Goal: Information Seeking & Learning: Learn about a topic

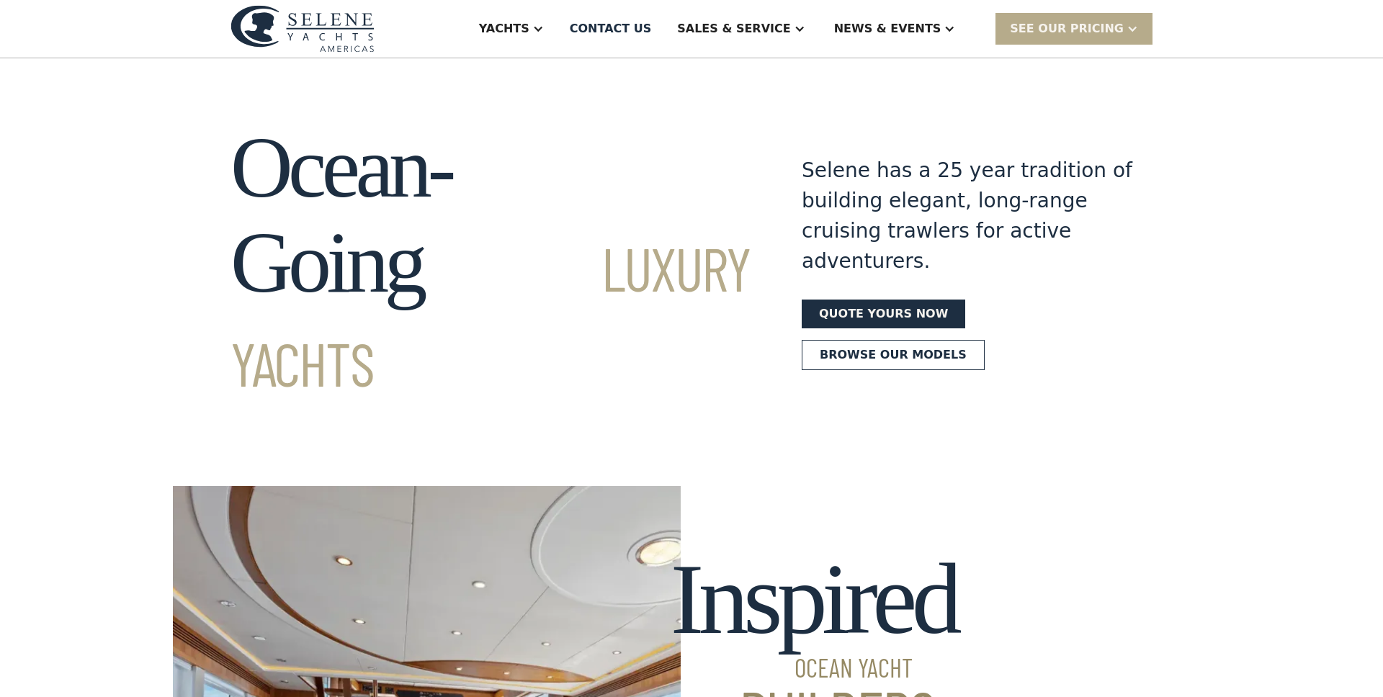
click at [1274, 49] on div "Yachts Ocean Explorer Ocean Explorer 60 Ocean Explorer 72 Ocean Explorer 78 Cla…" at bounding box center [691, 29] width 1383 height 58
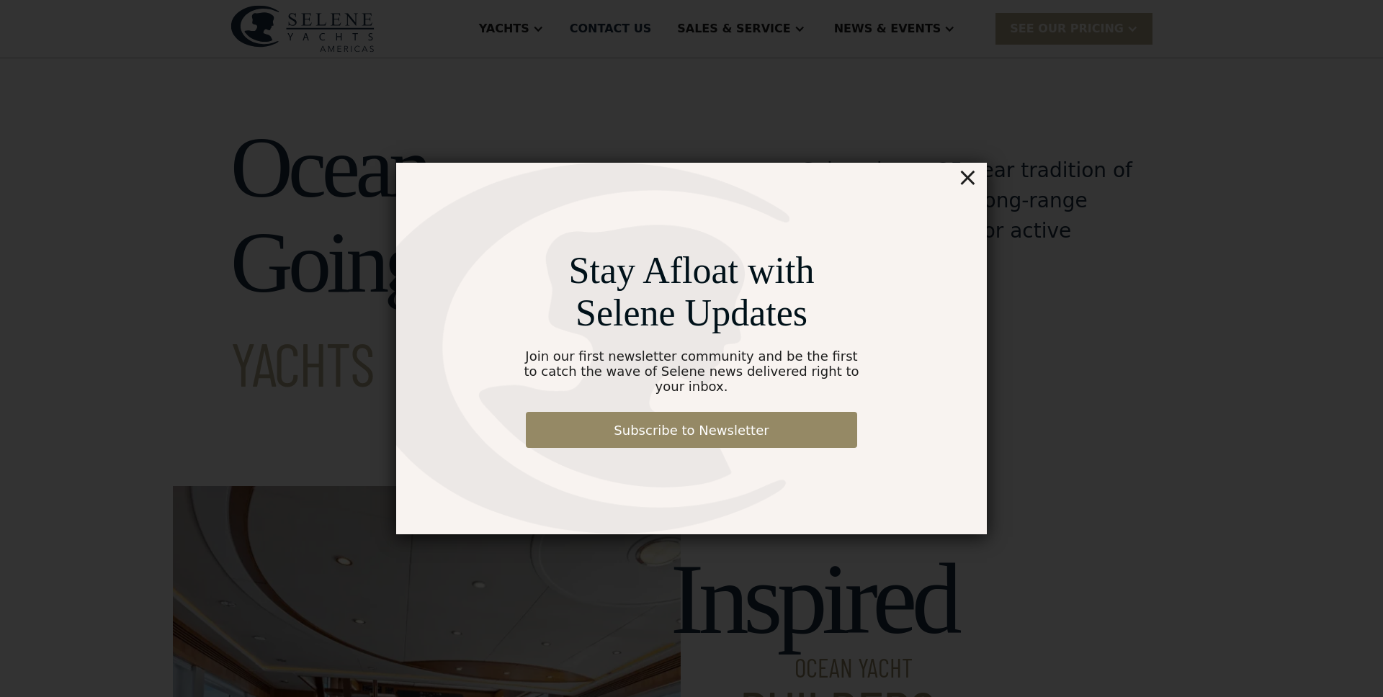
click at [970, 182] on div "×" at bounding box center [967, 177] width 21 height 29
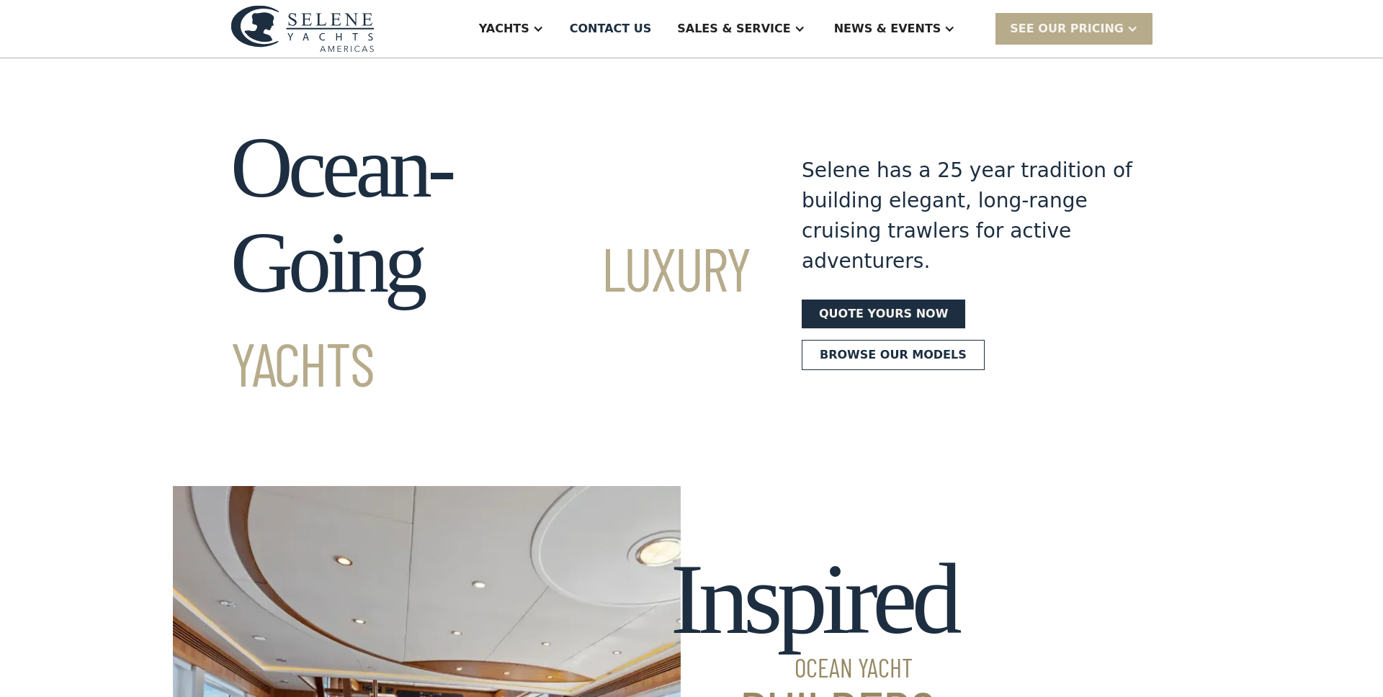
click at [1213, 47] on div "Yachts Ocean Explorer Ocean Explorer 60 Ocean Explorer 72 Ocean Explorer 78 Cla…" at bounding box center [691, 29] width 1383 height 58
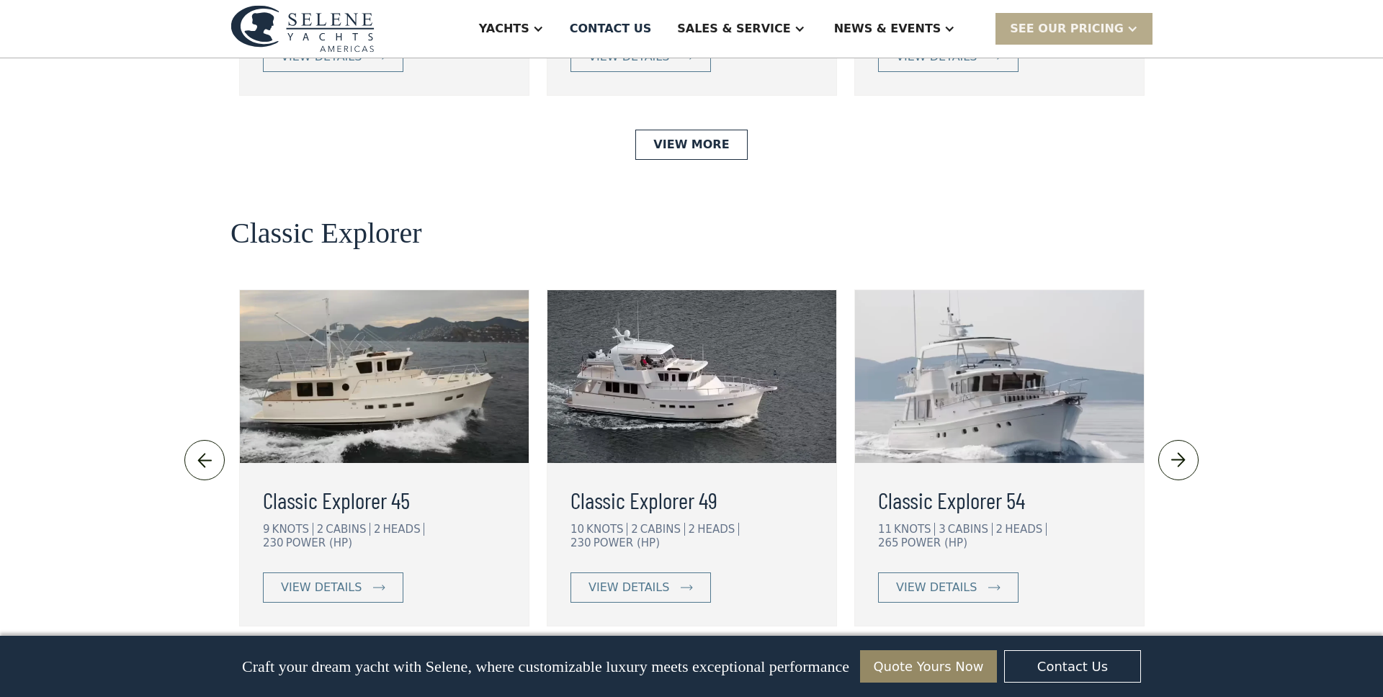
scroll to position [3000, 0]
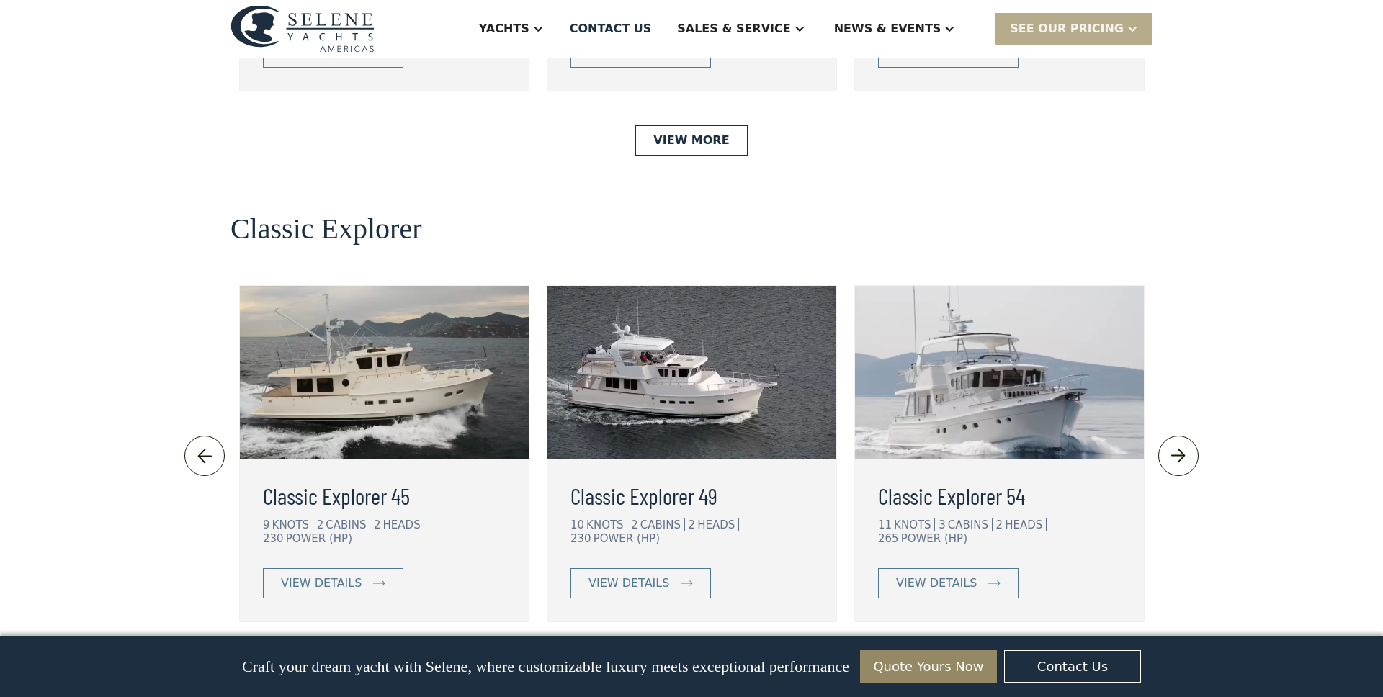
click at [721, 656] on link "View More" at bounding box center [691, 671] width 112 height 30
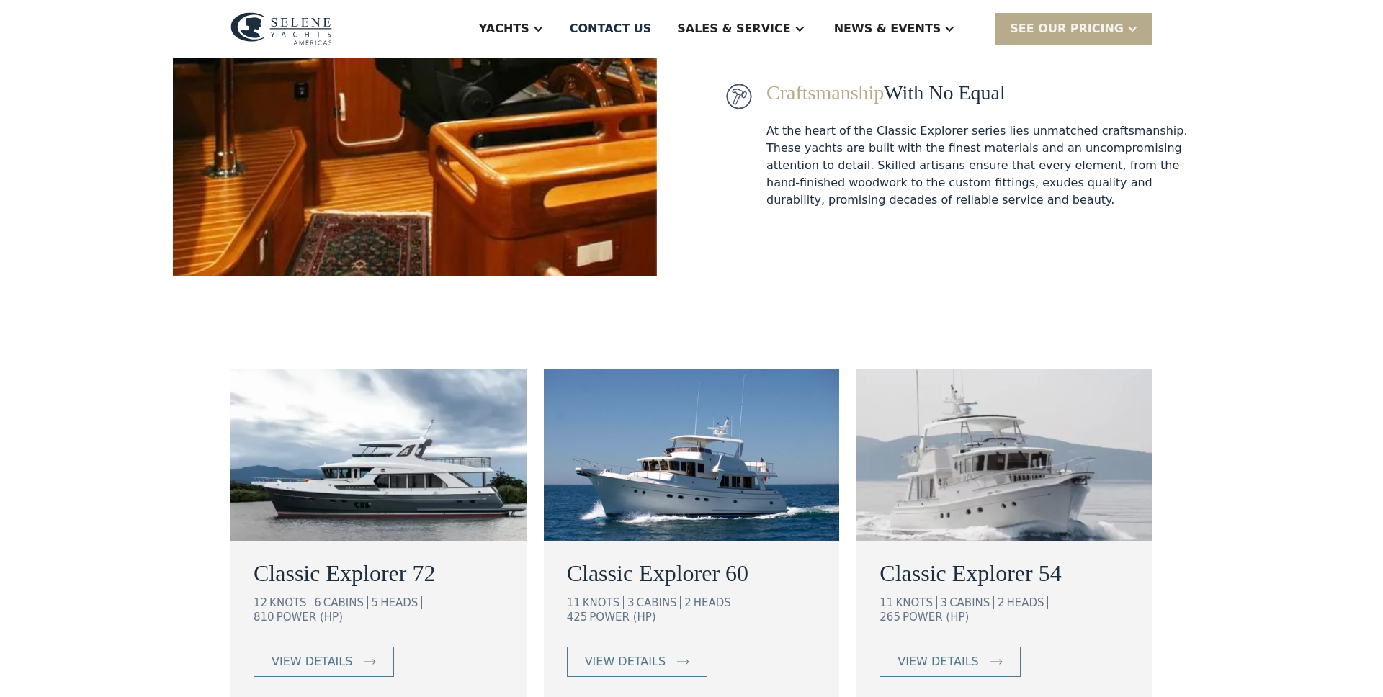
scroll to position [562, 0]
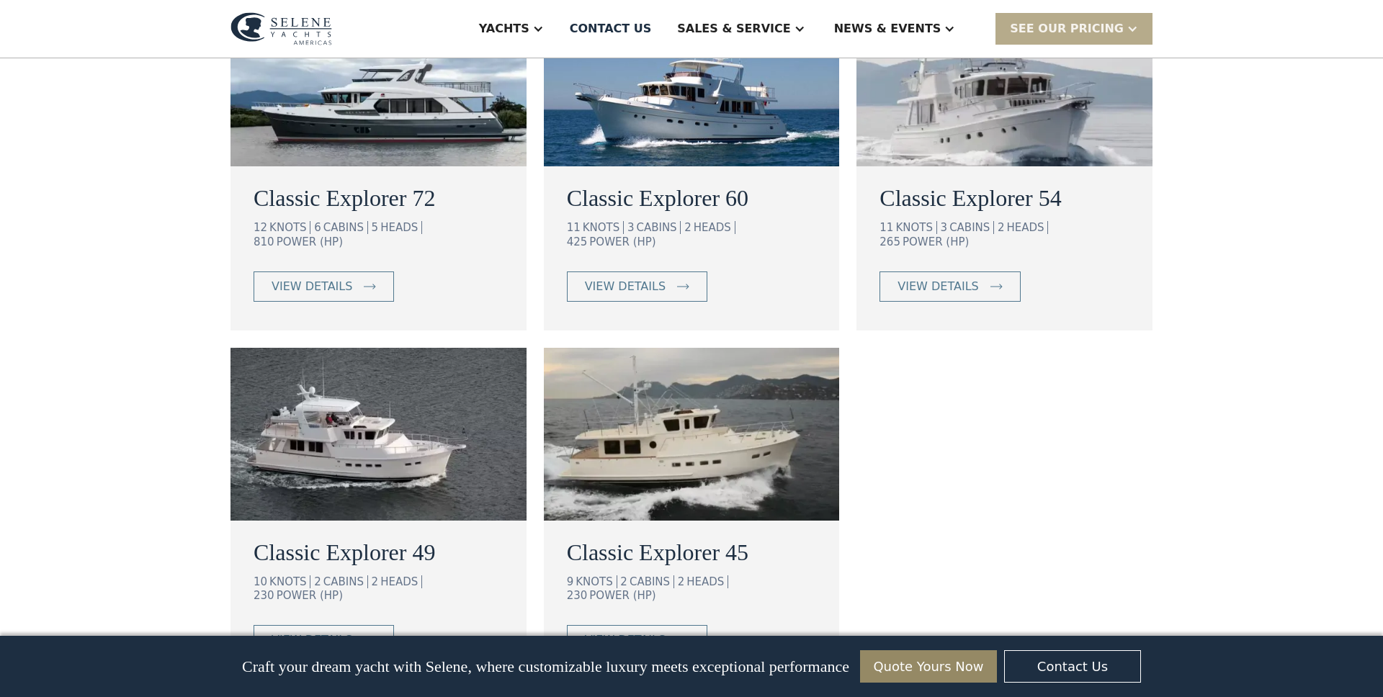
scroll to position [939, 0]
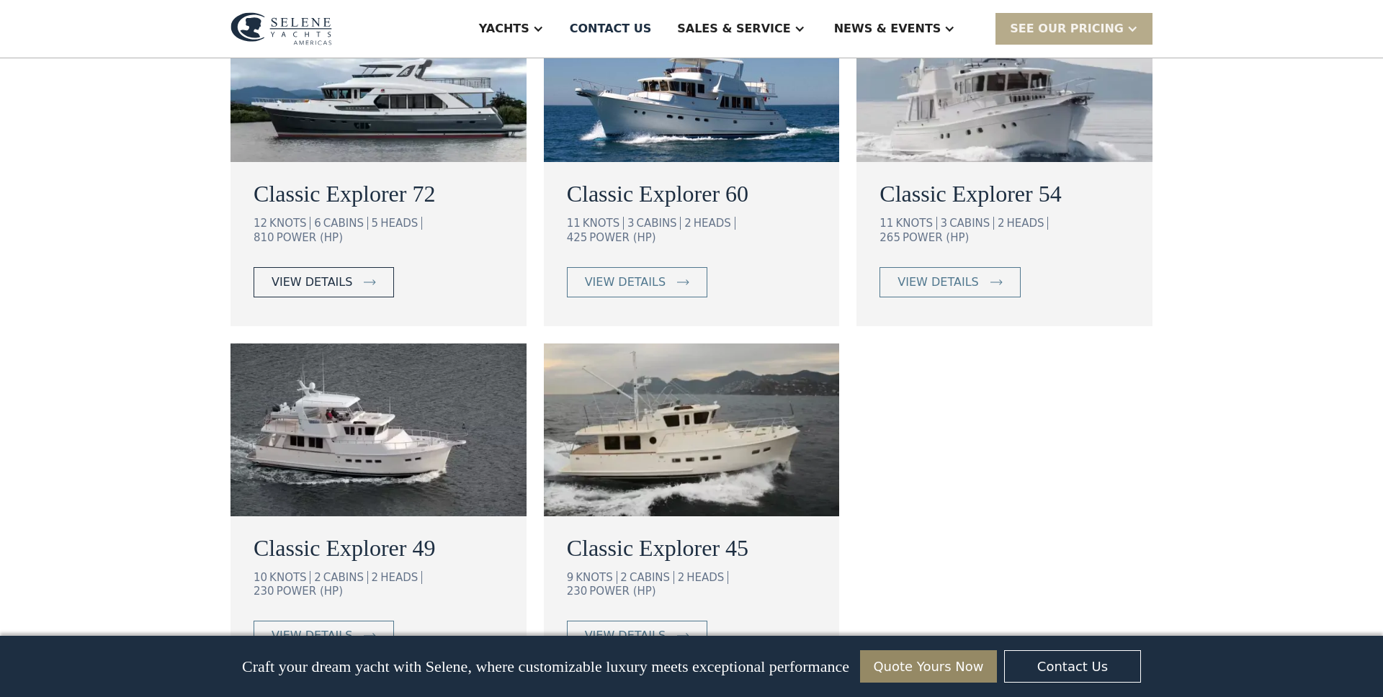
click at [303, 274] on div "view details" at bounding box center [312, 282] width 81 height 17
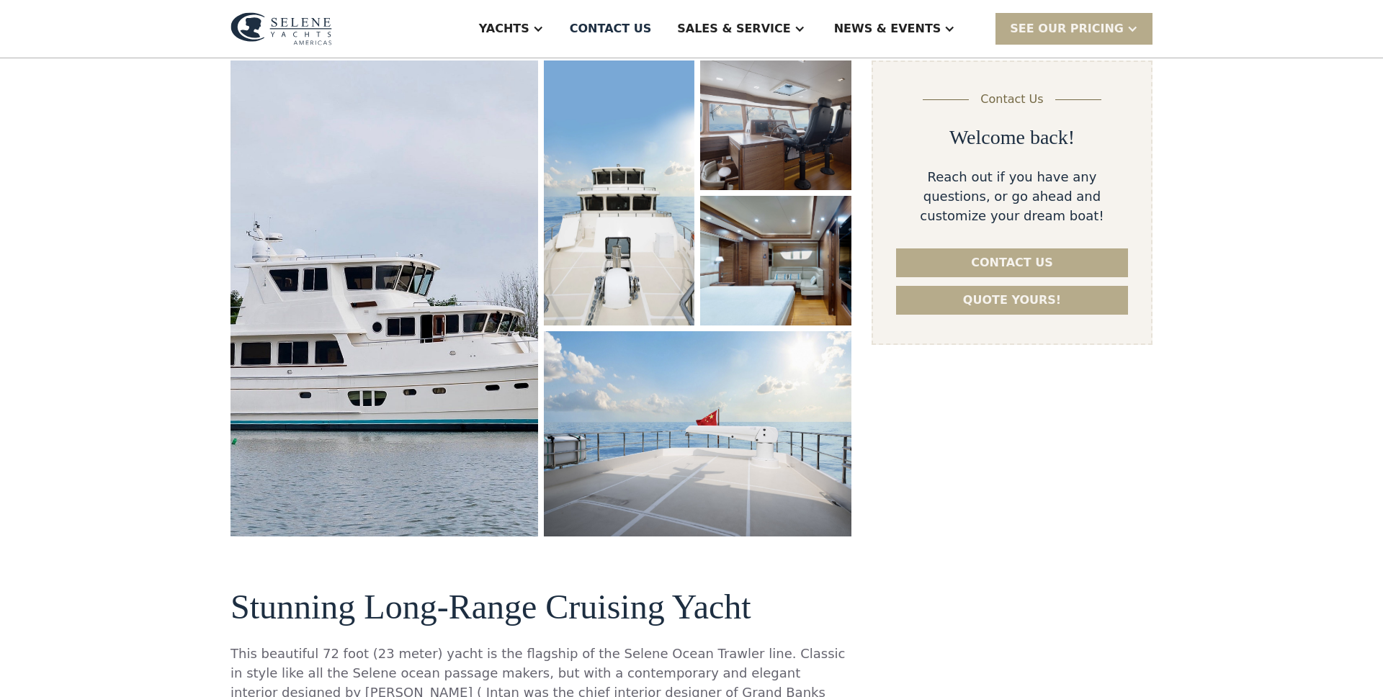
scroll to position [140, 0]
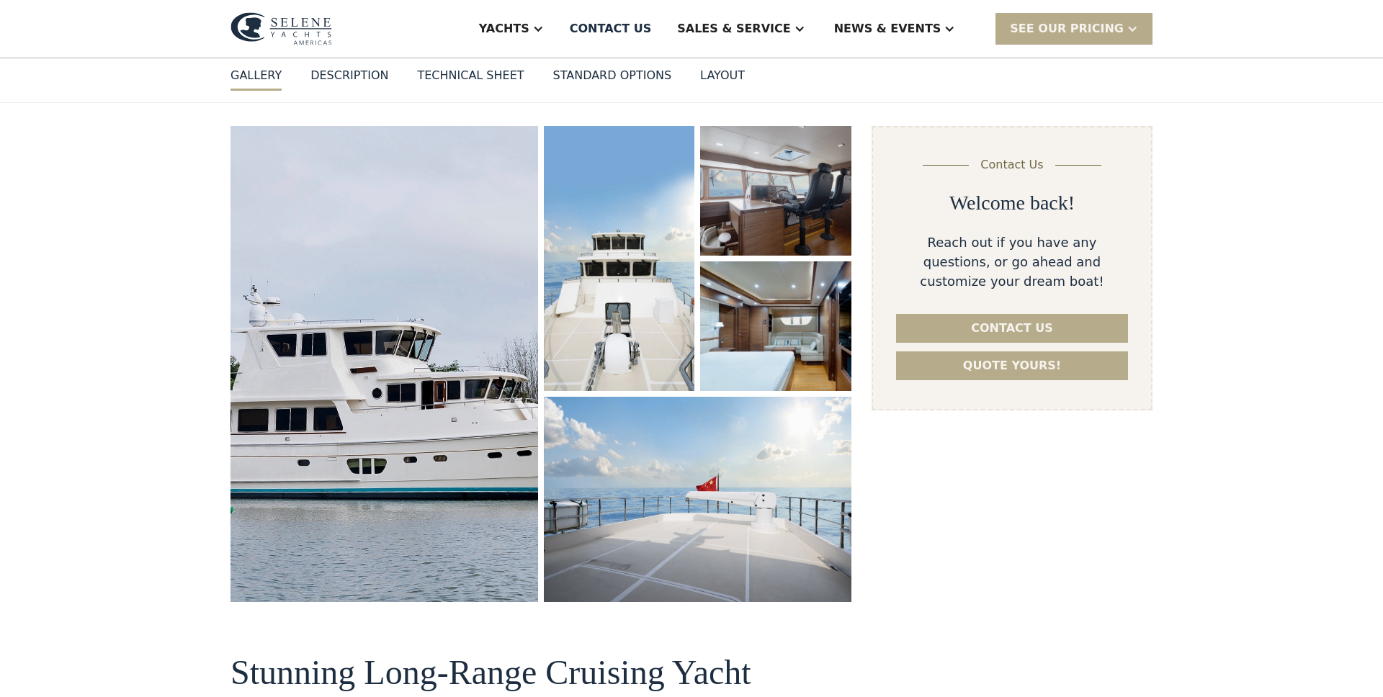
click at [360, 469] on img "open lightbox" at bounding box center [384, 364] width 321 height 497
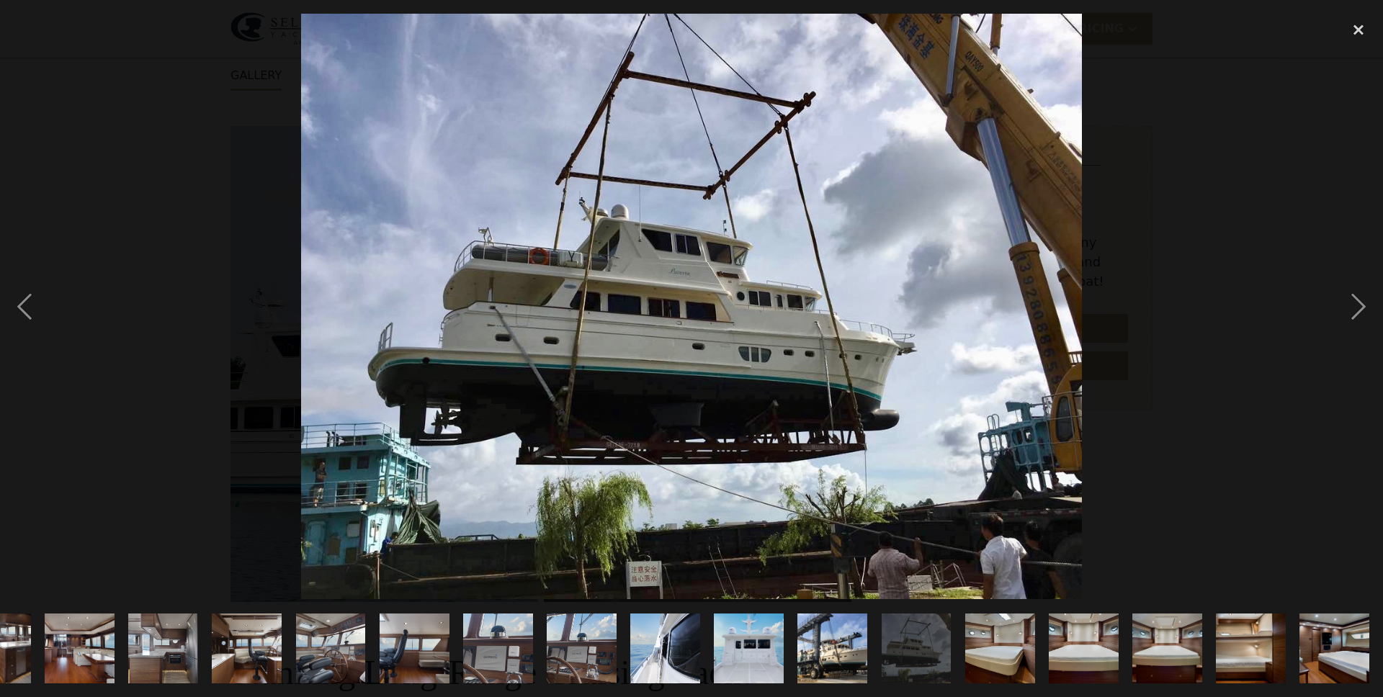
scroll to position [0, 472]
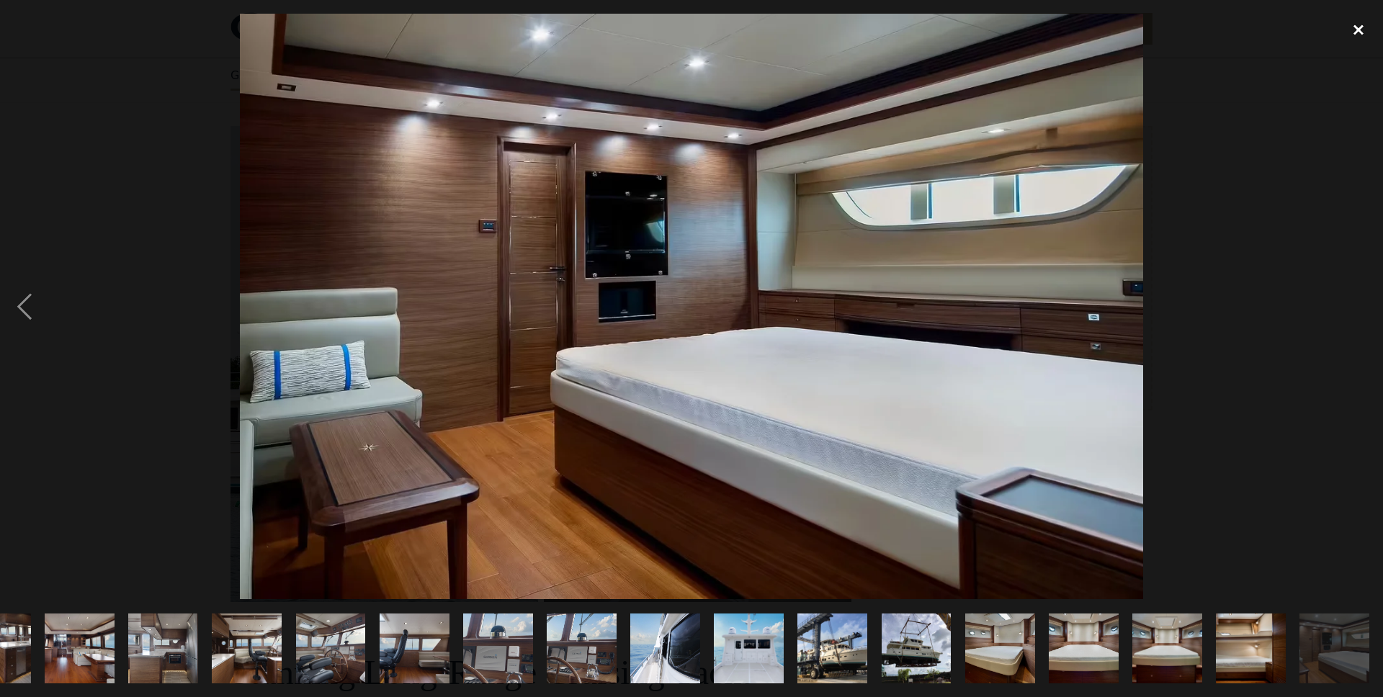
click at [1343, 35] on div "close lightbox" at bounding box center [1358, 30] width 49 height 32
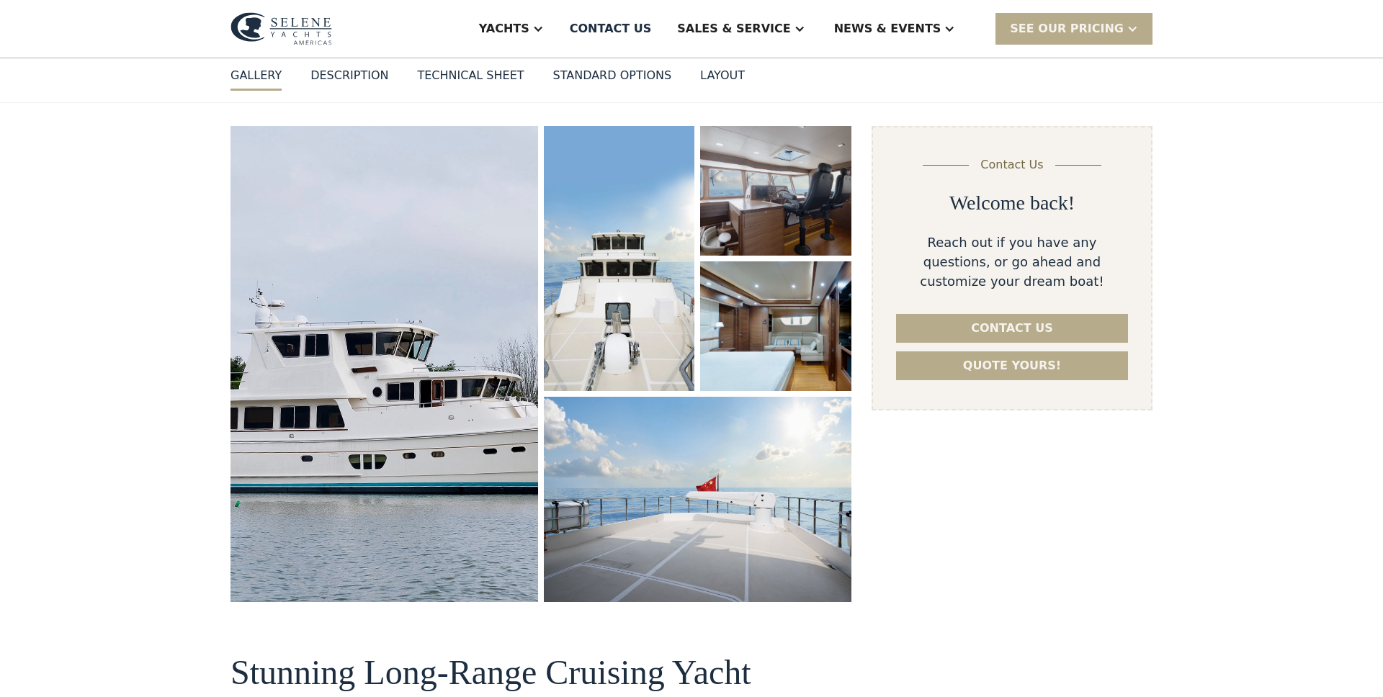
scroll to position [0, 0]
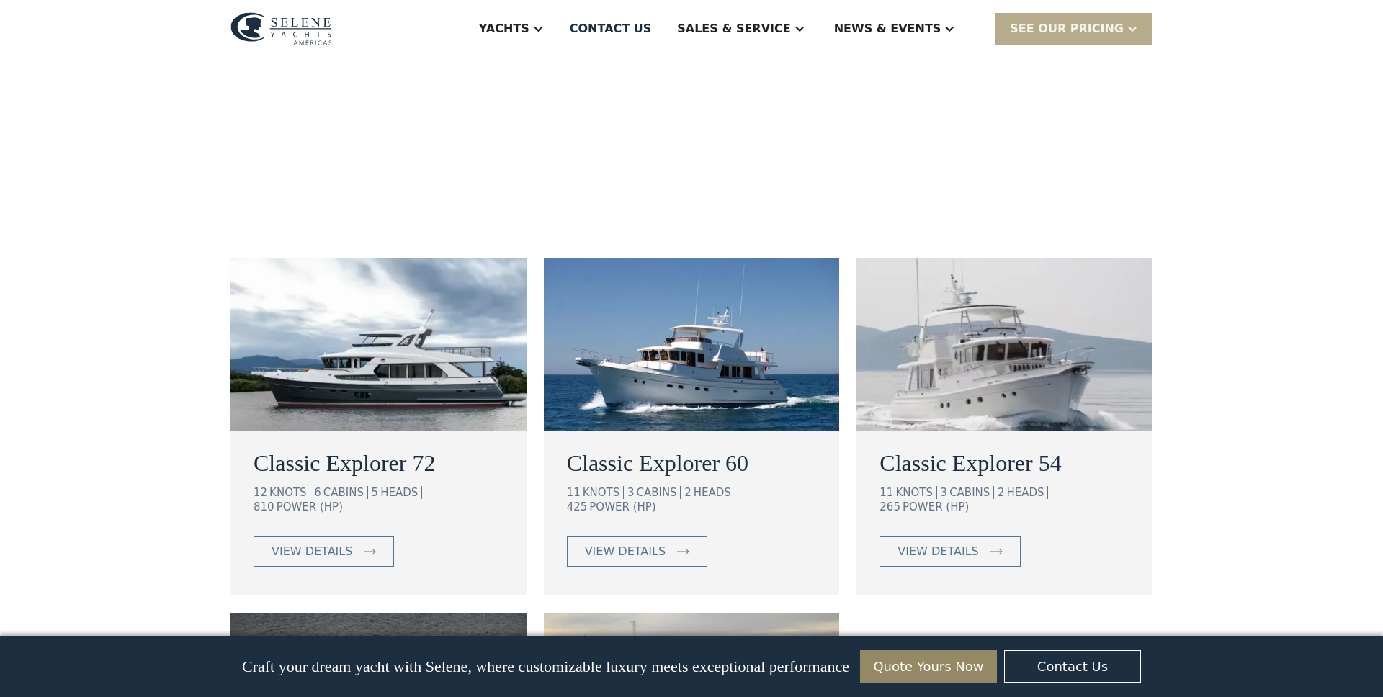
scroll to position [626, 0]
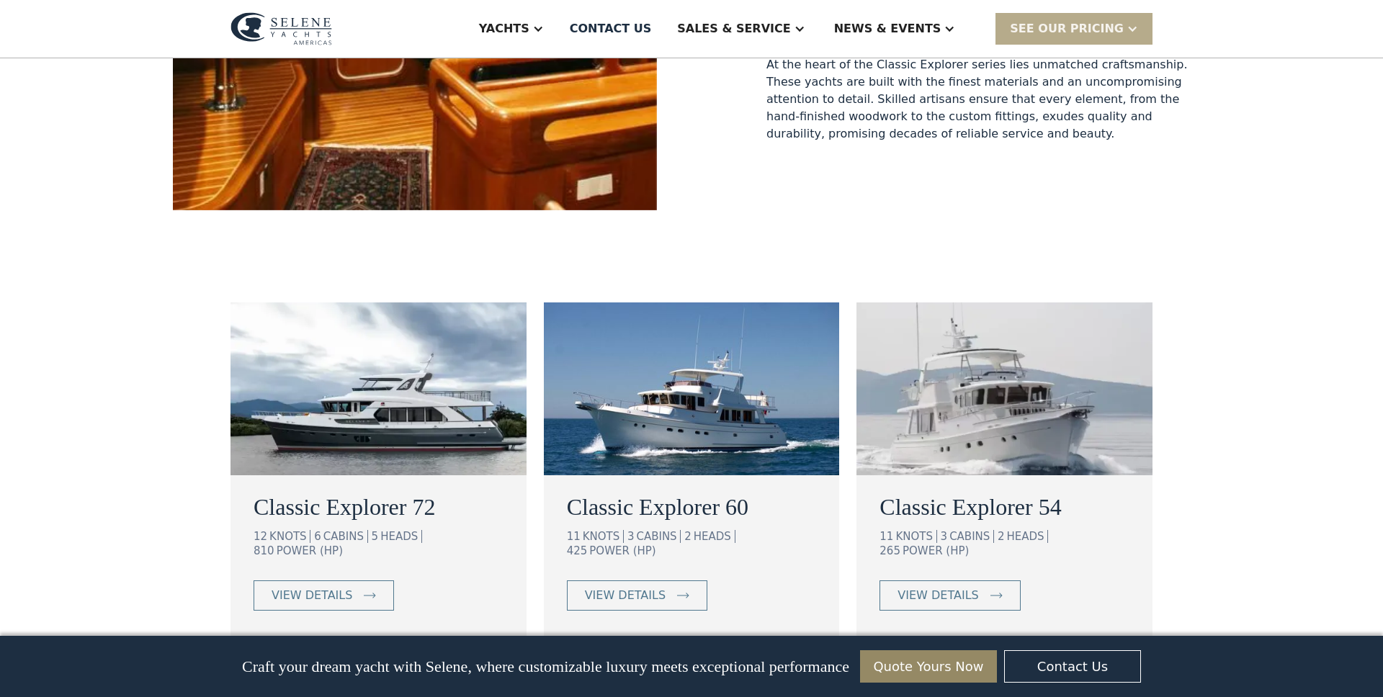
click at [140, 526] on div "Classic Explorer 72 12 KNOTS 6 CABINS 5 HEADS 810 POWER (HP) view details Class…" at bounding box center [691, 648] width 1383 height 691
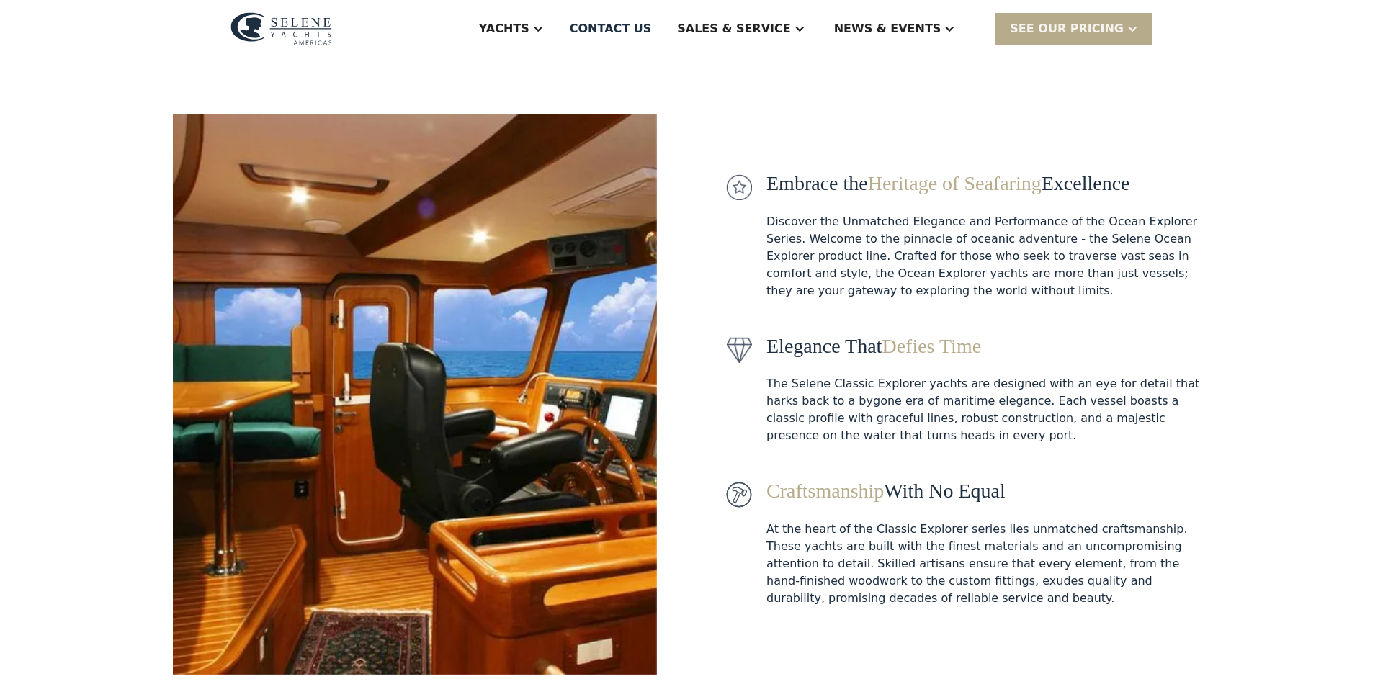
scroll to position [0, 0]
